Goal: Navigation & Orientation: Find specific page/section

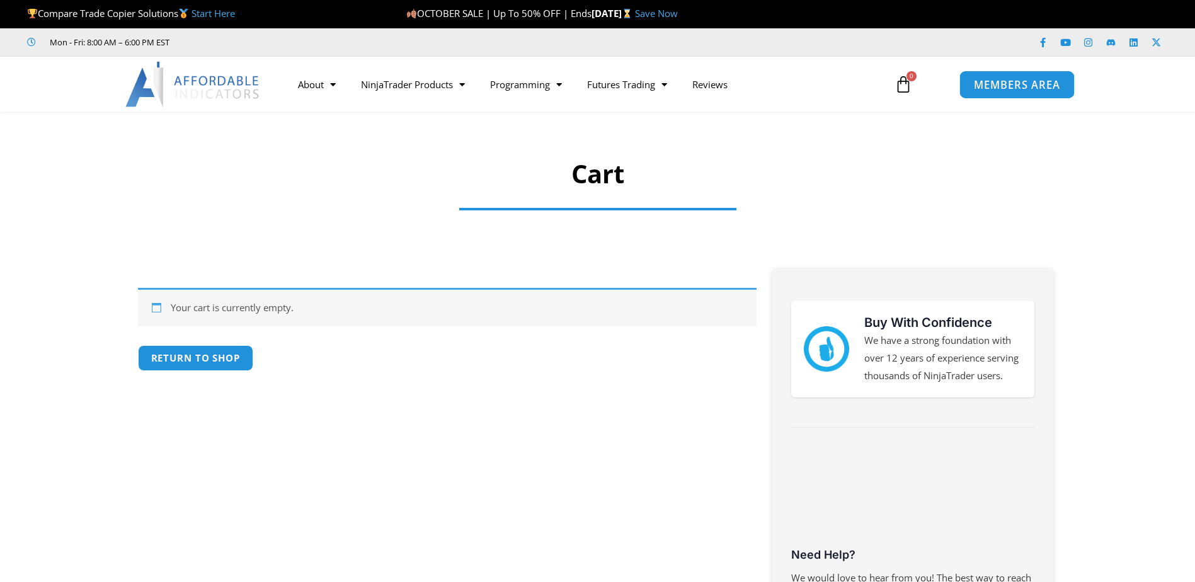
click at [992, 83] on span "MEMBERS AREA" at bounding box center [1017, 84] width 86 height 11
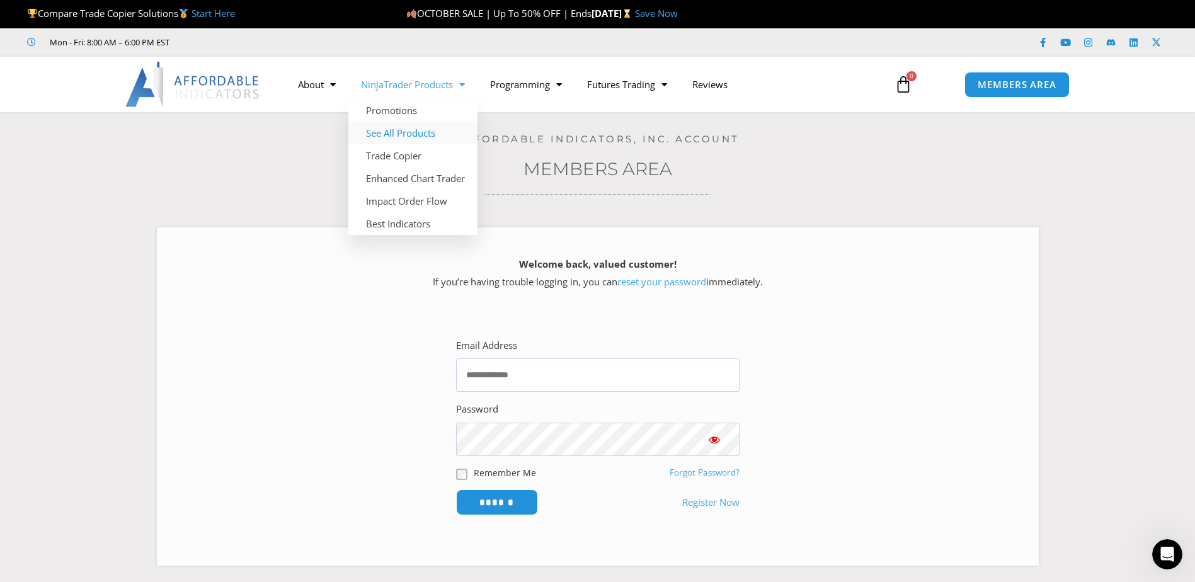
click at [426, 135] on link "See All Products" at bounding box center [412, 133] width 129 height 23
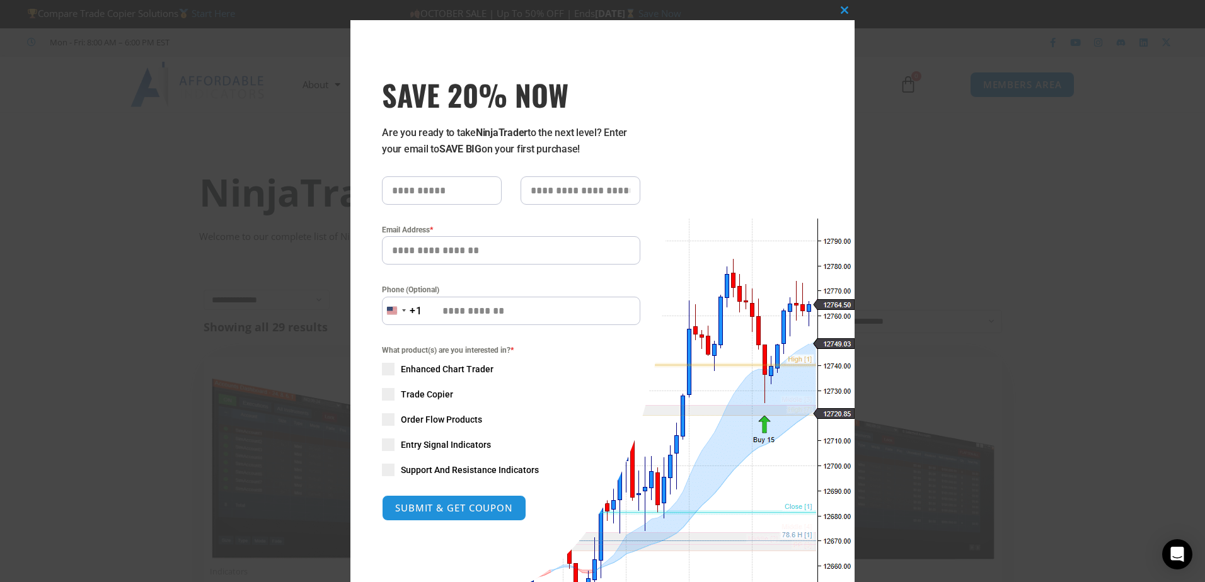
drag, startPoint x: 992, startPoint y: 137, endPoint x: 978, endPoint y: 115, distance: 26.4
click at [989, 129] on div "Close this module SAVE 20% NOW Are you ready to take NinjaTrader to the next le…" at bounding box center [602, 291] width 1205 height 582
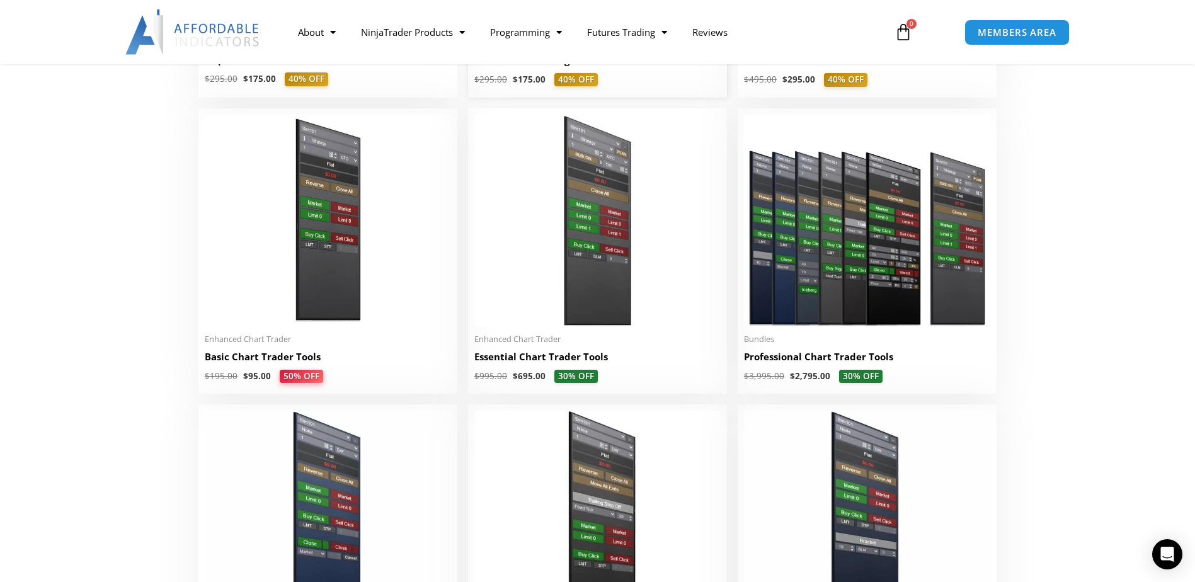
scroll to position [378, 0]
